Goal: Navigation & Orientation: Find specific page/section

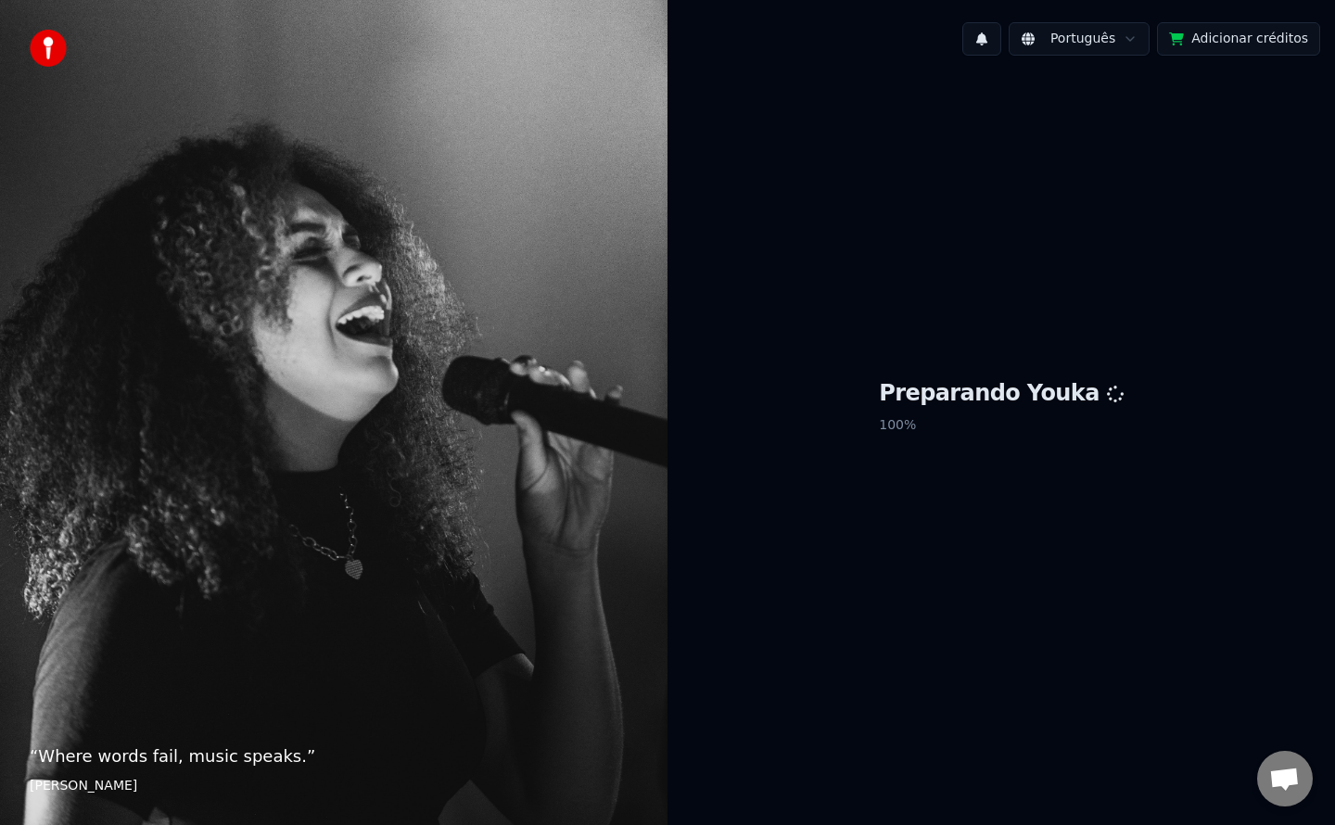
scroll to position [2098, 0]
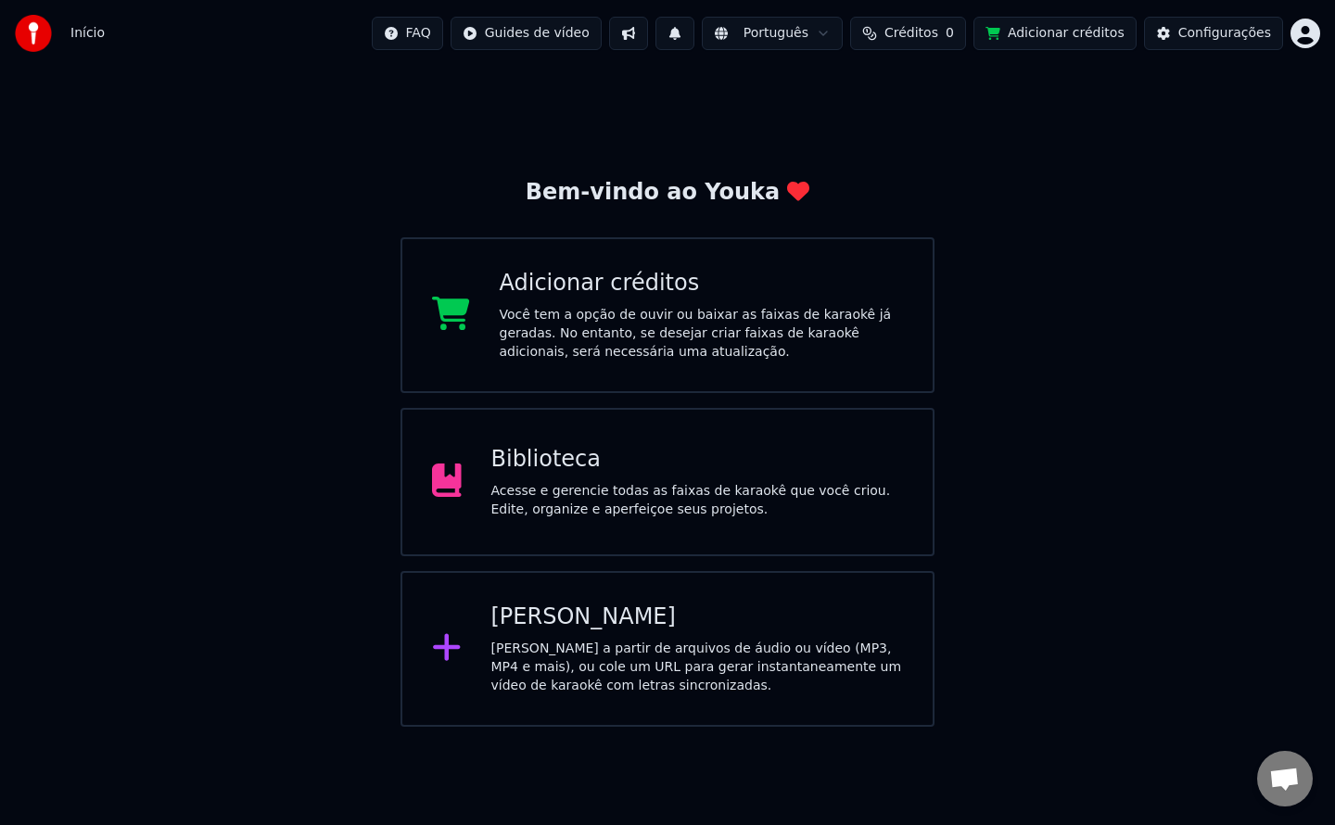
click at [1261, 27] on div "Configurações" at bounding box center [1225, 33] width 93 height 19
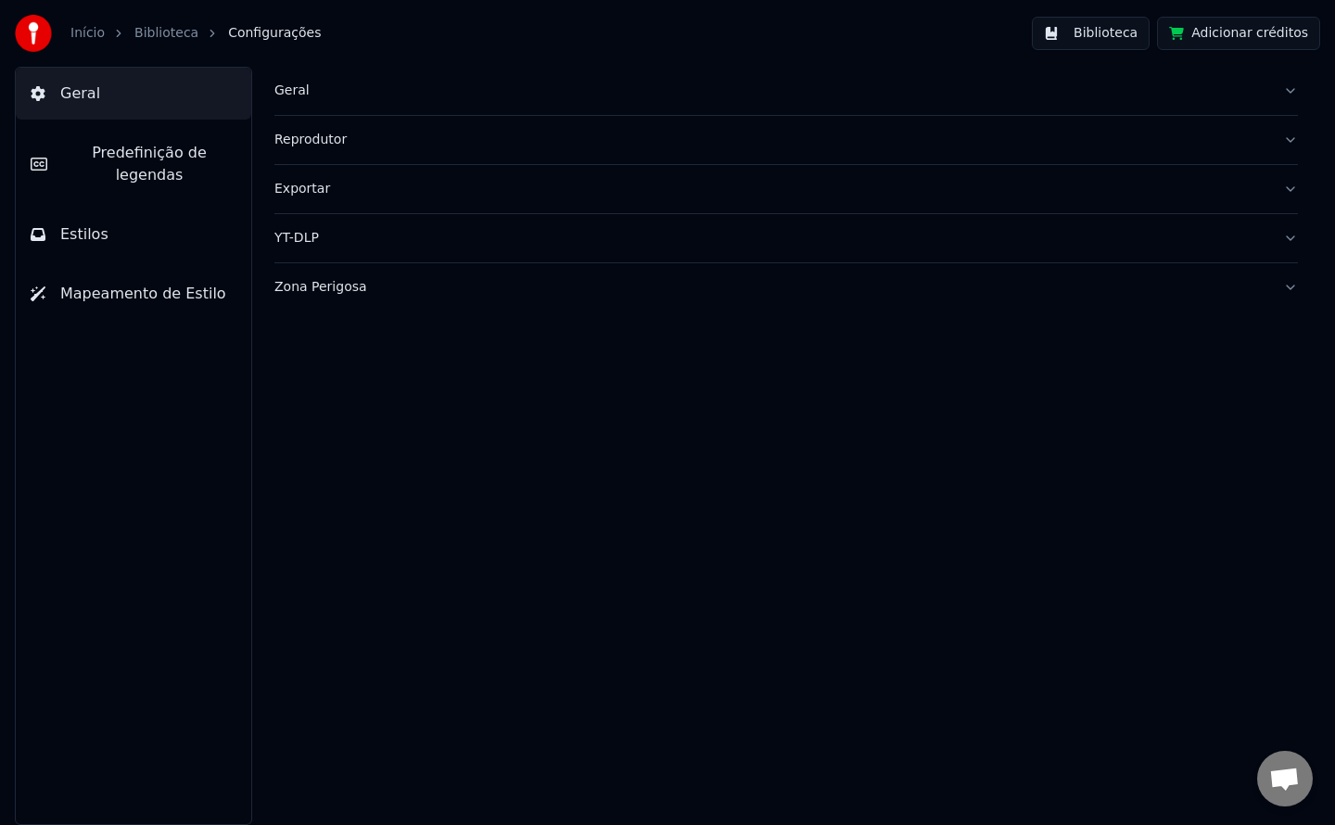
click at [298, 100] on button "Geral" at bounding box center [787, 91] width 1024 height 48
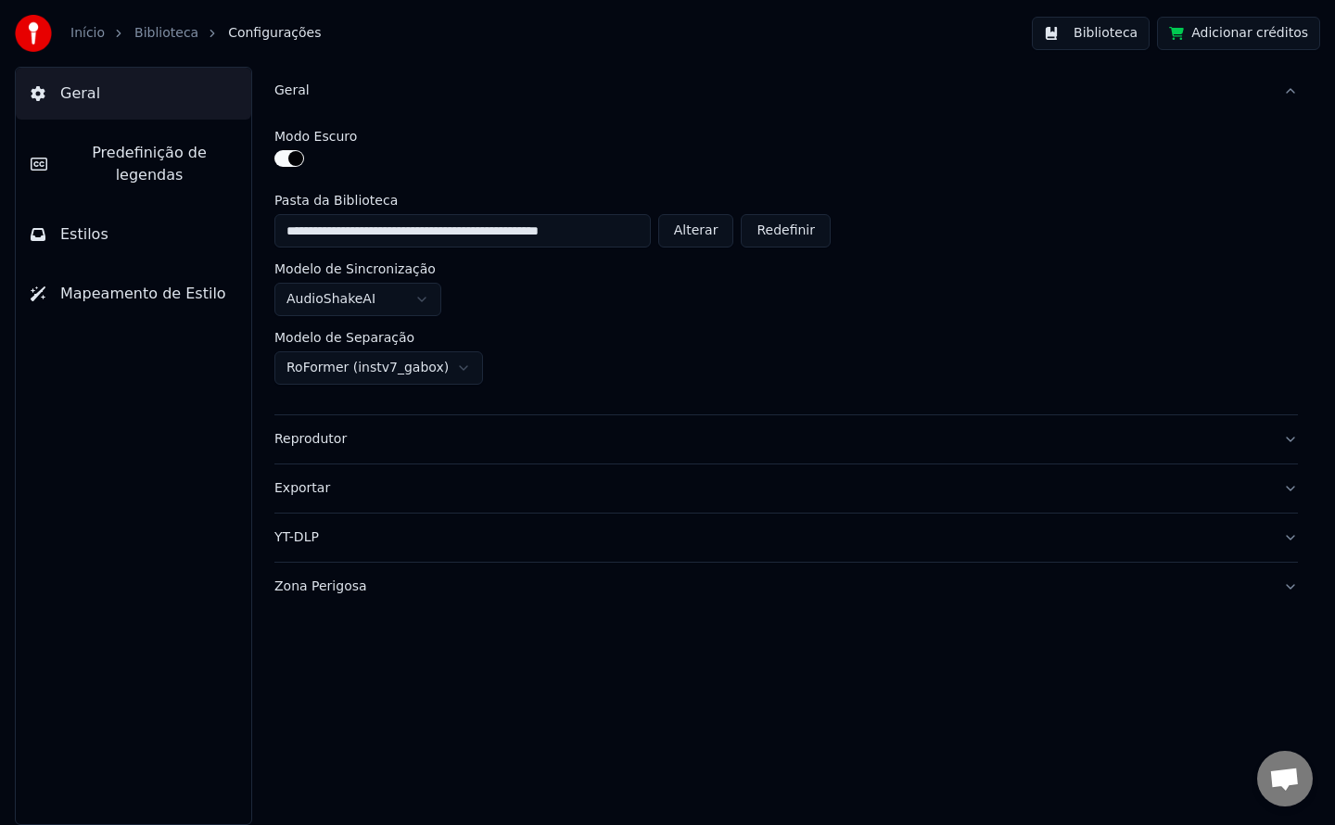
click at [713, 236] on button "Alterar" at bounding box center [696, 230] width 76 height 33
type input "**********"
click at [1108, 28] on button "Biblioteca" at bounding box center [1091, 33] width 118 height 33
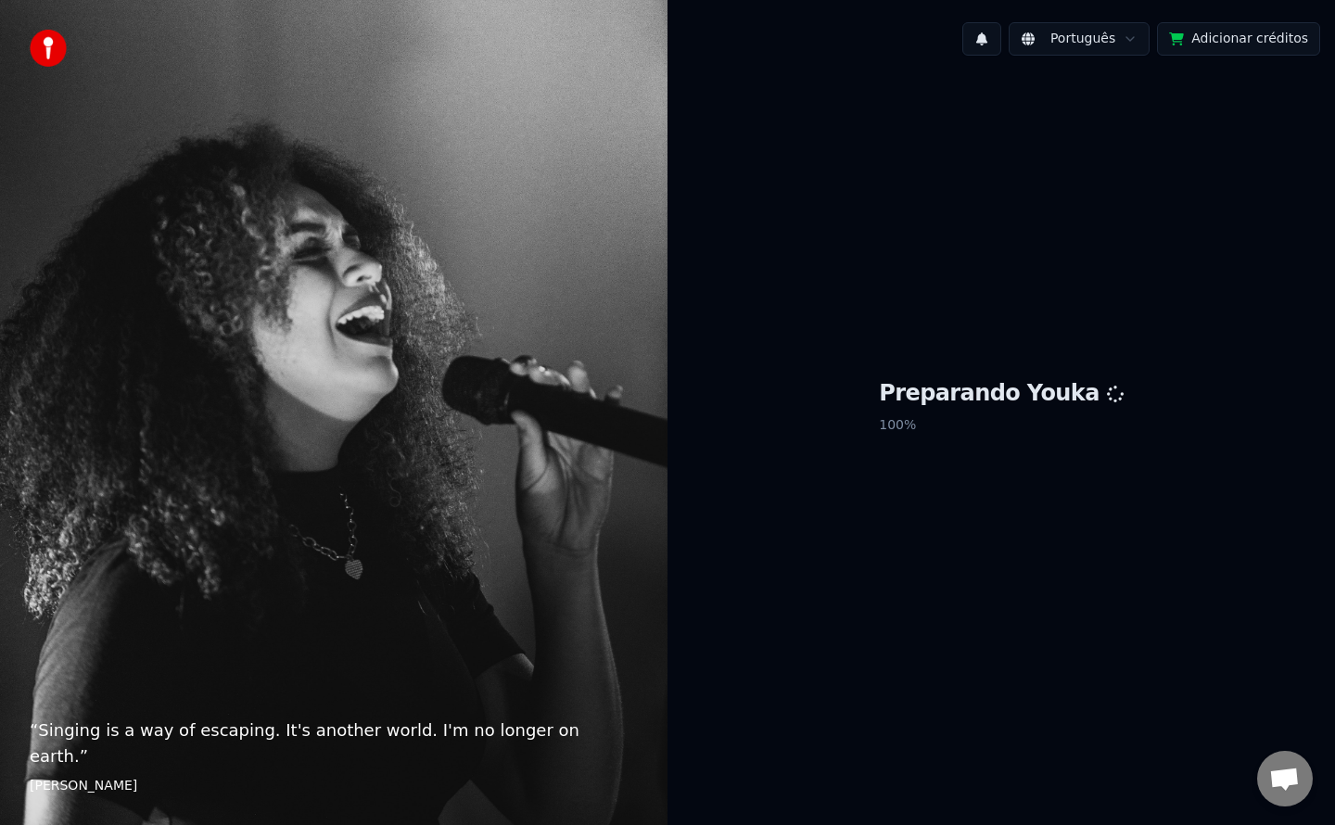
scroll to position [2098, 0]
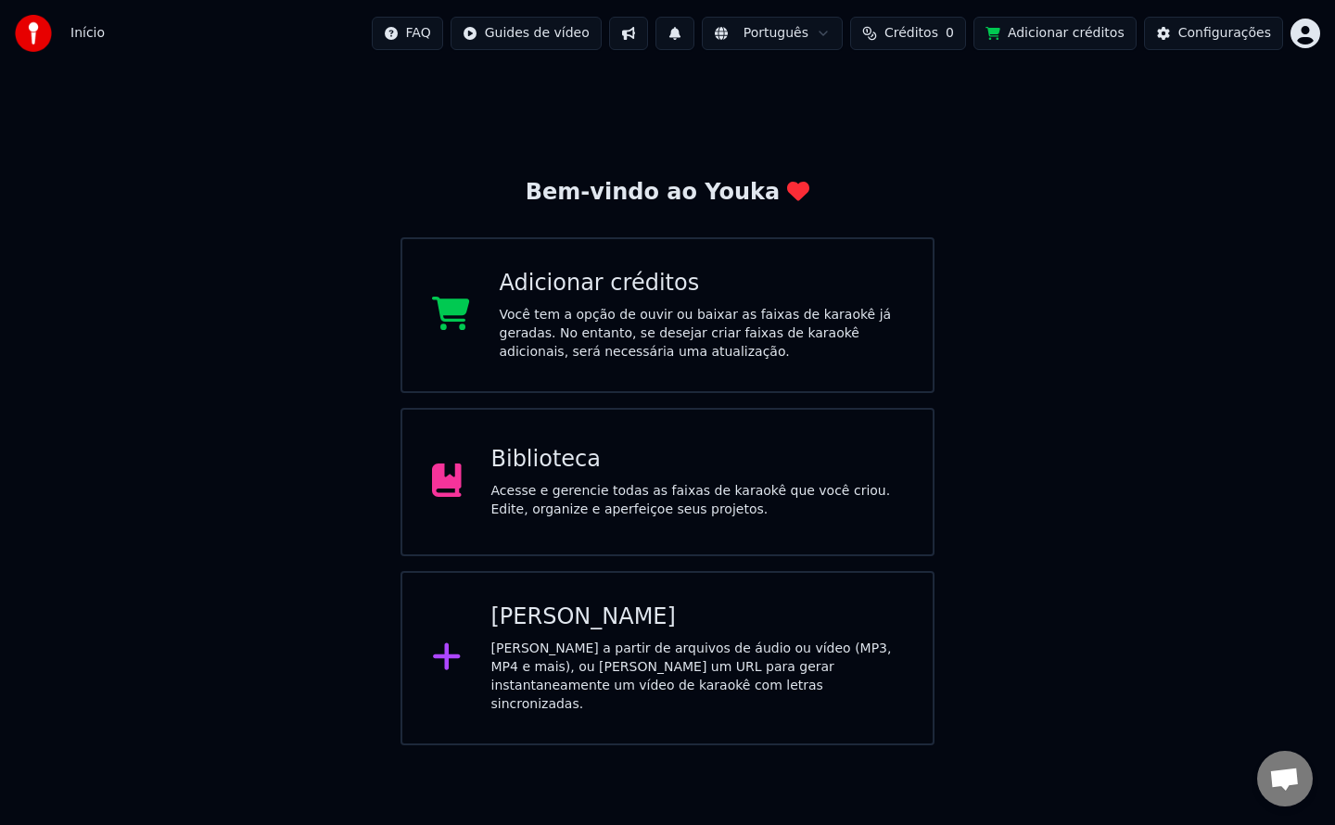
click at [793, 465] on div "Biblioteca" at bounding box center [698, 460] width 413 height 30
